Goal: Information Seeking & Learning: Learn about a topic

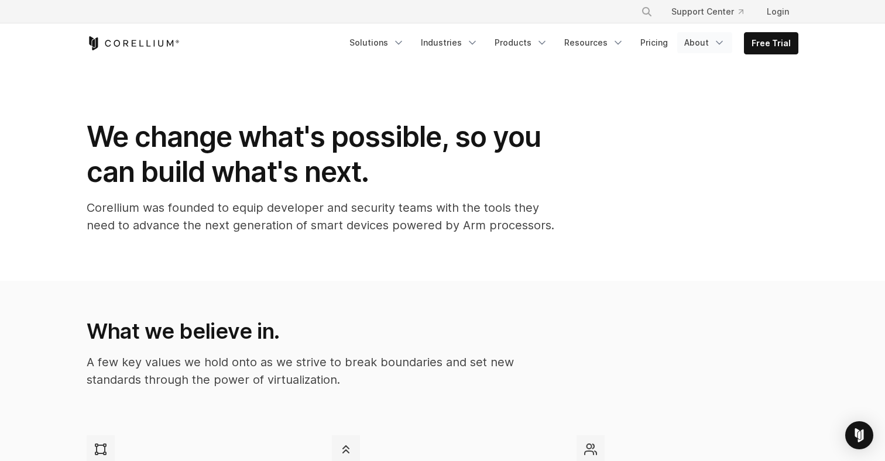
click at [715, 46] on icon "Navigation Menu" at bounding box center [720, 43] width 12 height 12
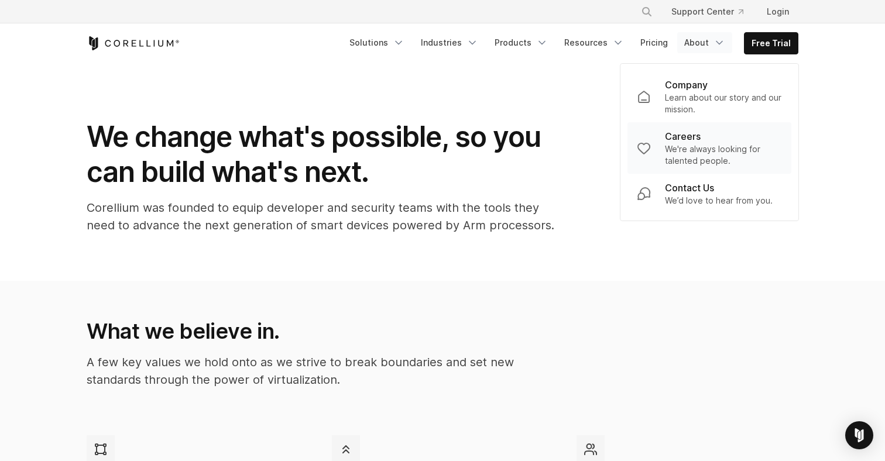
click at [677, 147] on p "We're always looking for talented people." at bounding box center [723, 154] width 117 height 23
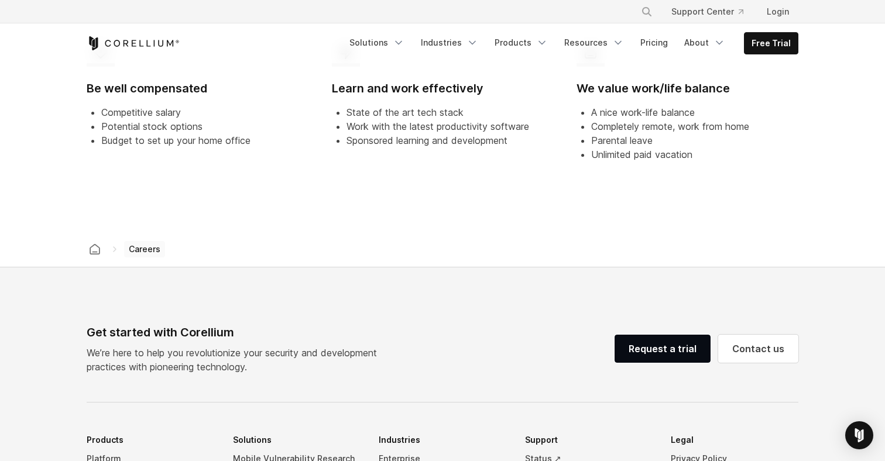
scroll to position [842, 0]
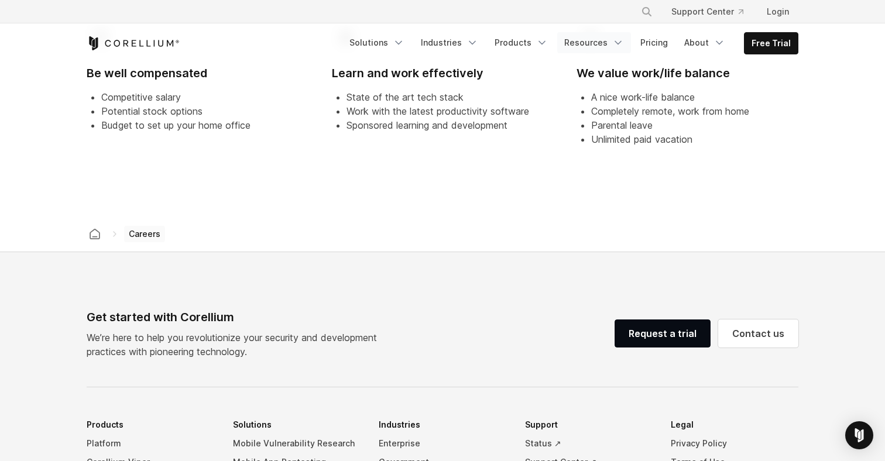
click at [597, 45] on link "Resources" at bounding box center [594, 42] width 74 height 21
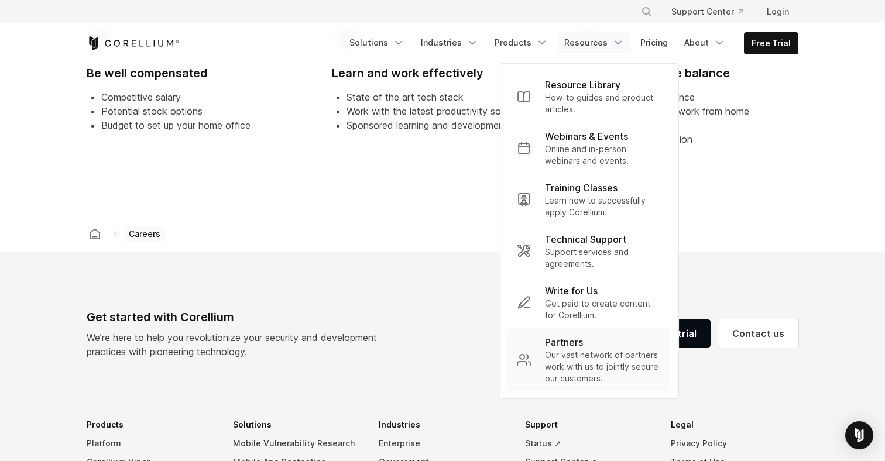
click at [590, 364] on p "Our vast network of partners work with us to jointly secure our customers." at bounding box center [603, 367] width 117 height 35
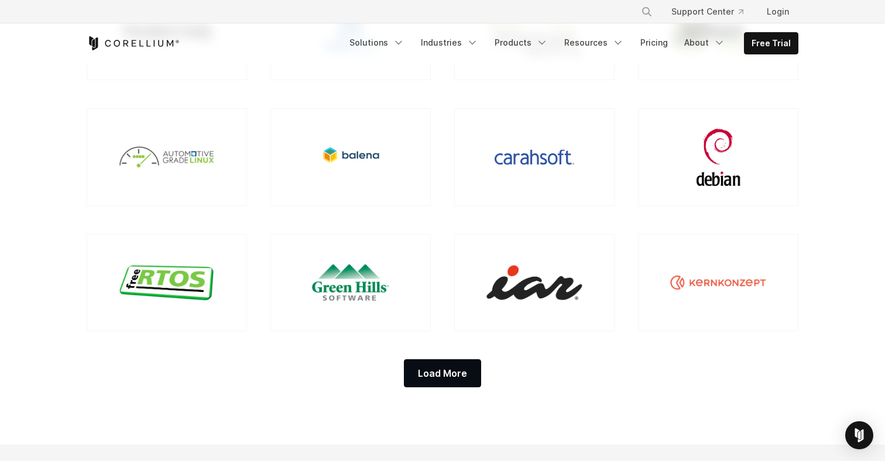
scroll to position [1036, 0]
click at [468, 362] on div "Load More" at bounding box center [442, 373] width 77 height 28
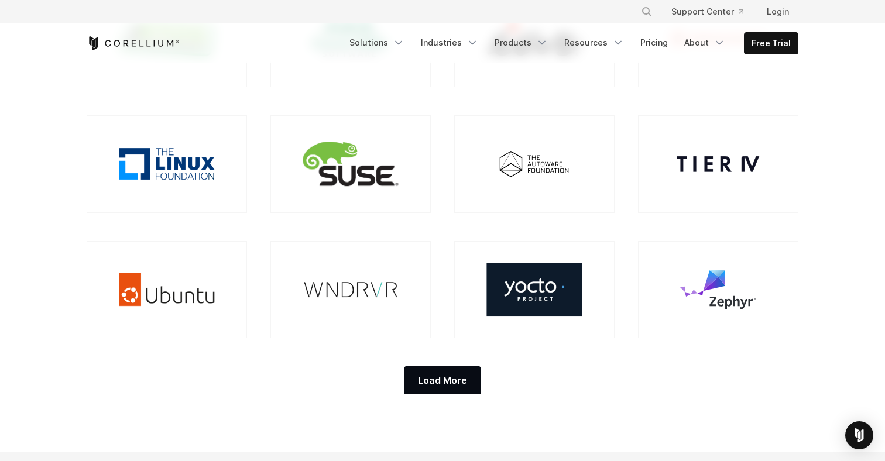
scroll to position [1280, 0]
click at [451, 372] on div "Load More" at bounding box center [442, 380] width 77 height 28
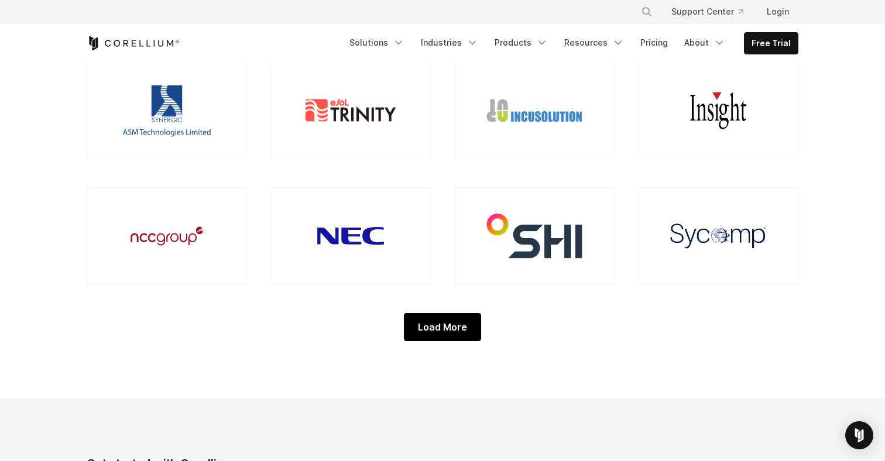
scroll to position [1586, 0]
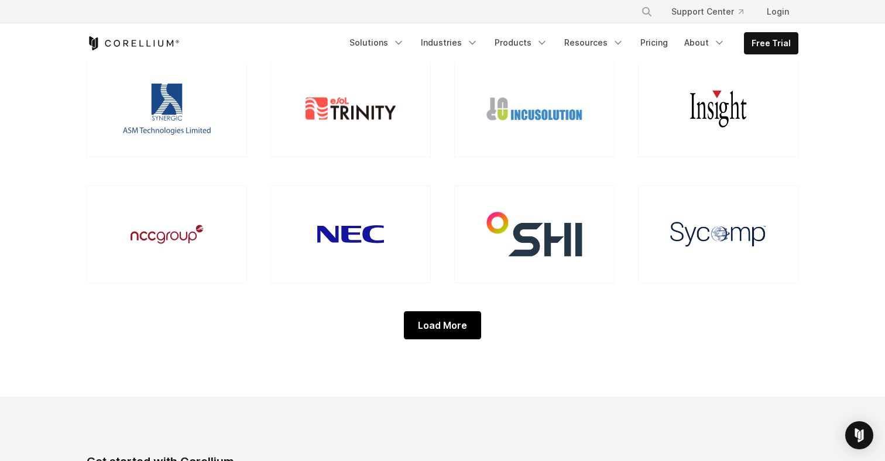
click at [451, 321] on div "Load More" at bounding box center [442, 325] width 77 height 28
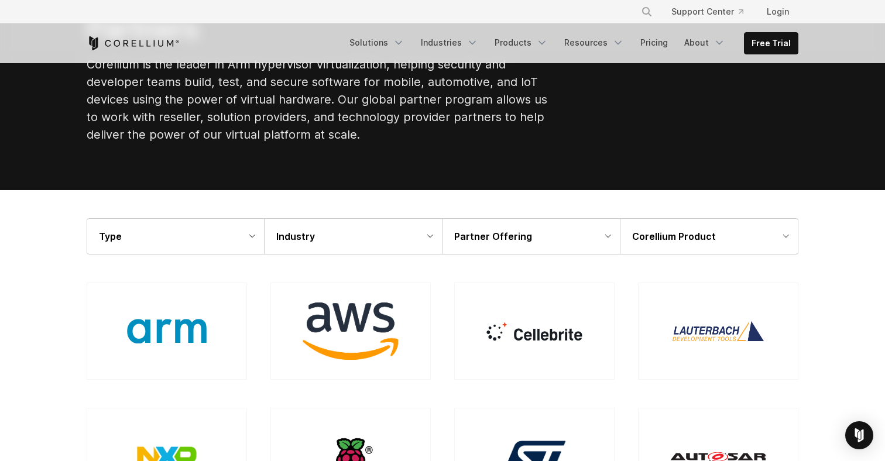
scroll to position [0, 0]
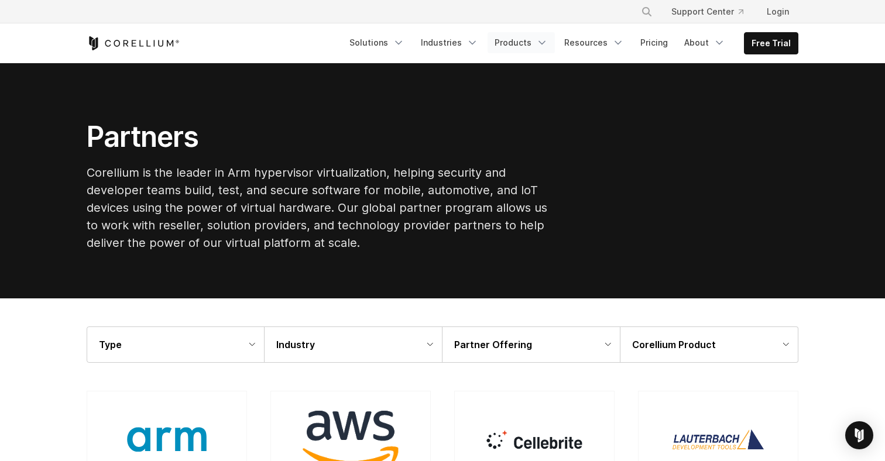
click at [530, 48] on link "Products" at bounding box center [521, 42] width 67 height 21
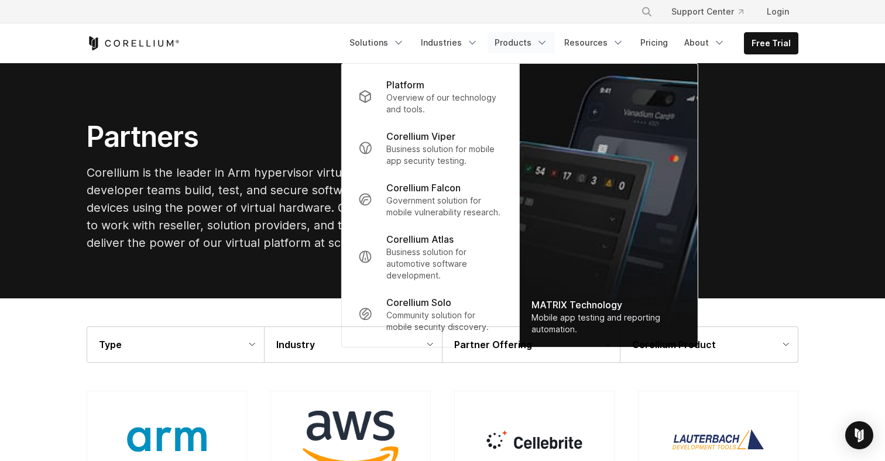
click at [530, 48] on link "Products" at bounding box center [521, 42] width 67 height 21
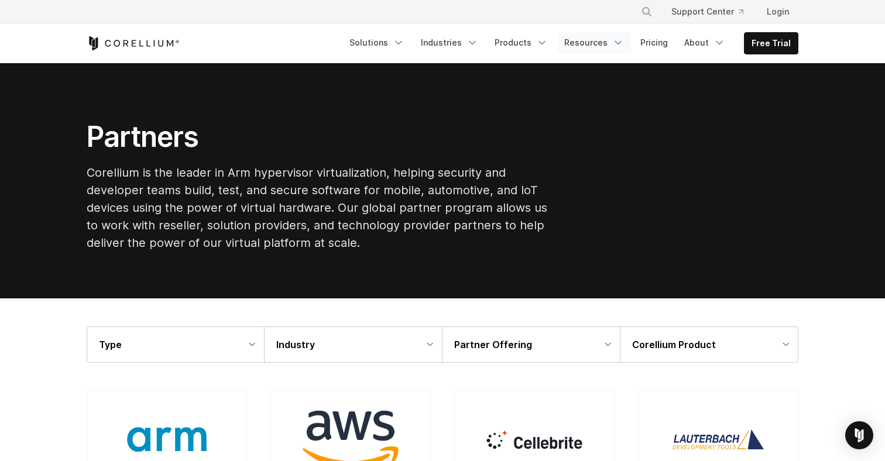
click at [587, 44] on link "Resources" at bounding box center [594, 42] width 74 height 21
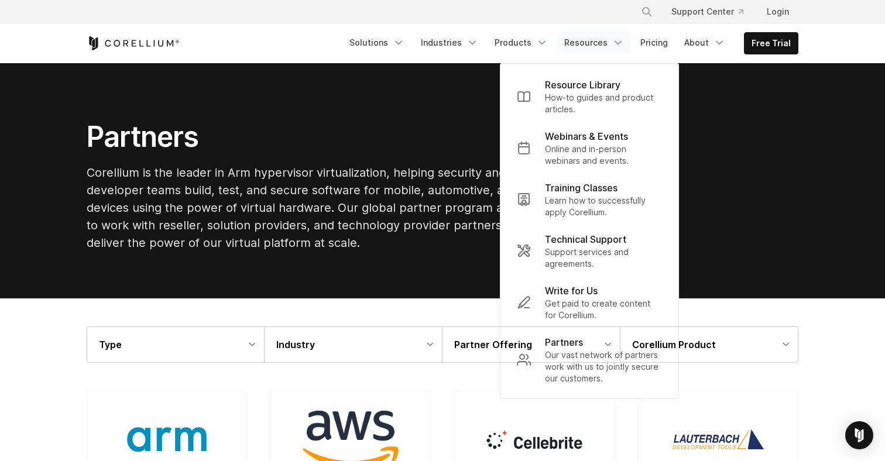
click at [351, 261] on div "Partners Corellium is the leader in Arm hypervisor virtualization, helping secu…" at bounding box center [321, 190] width 492 height 142
